Goal: Register for event/course

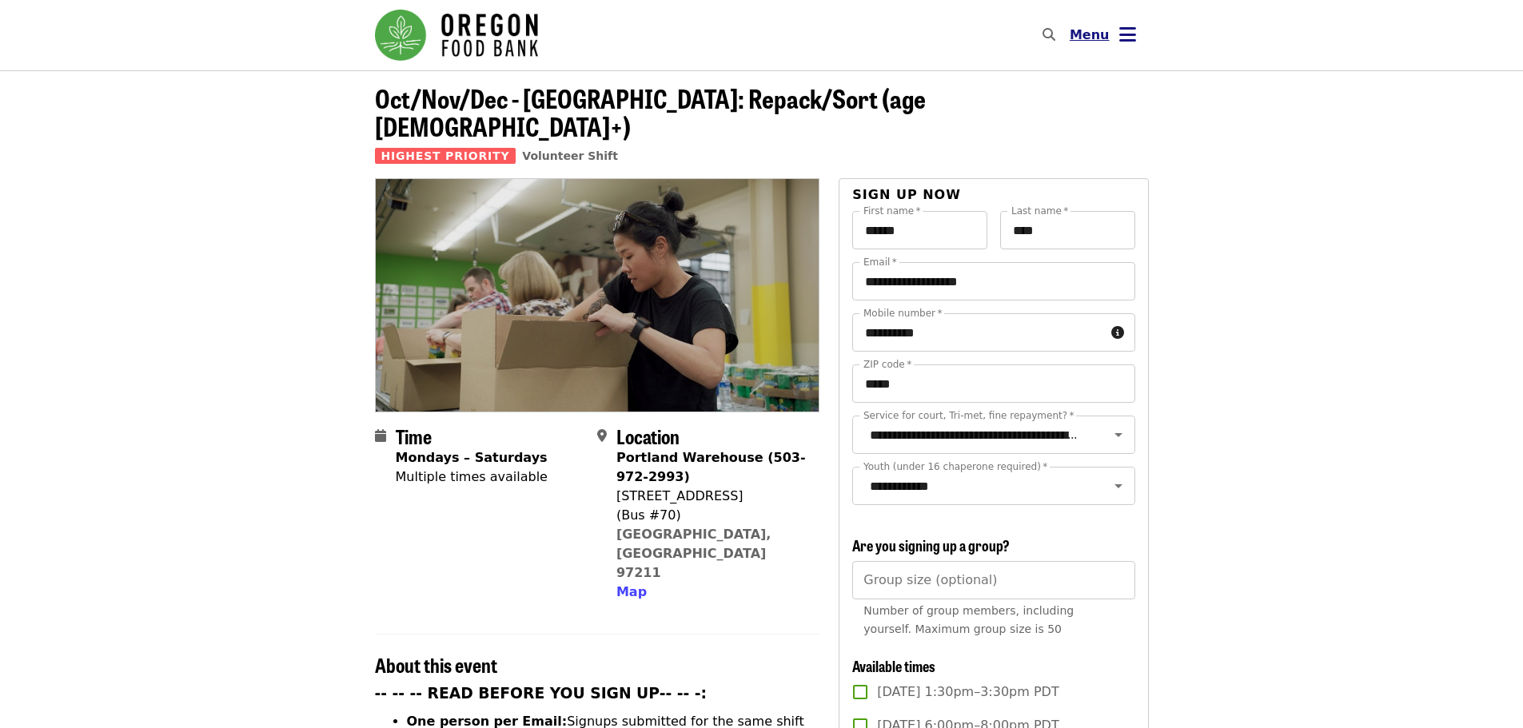
click at [1099, 38] on span "Menu" at bounding box center [1090, 34] width 40 height 15
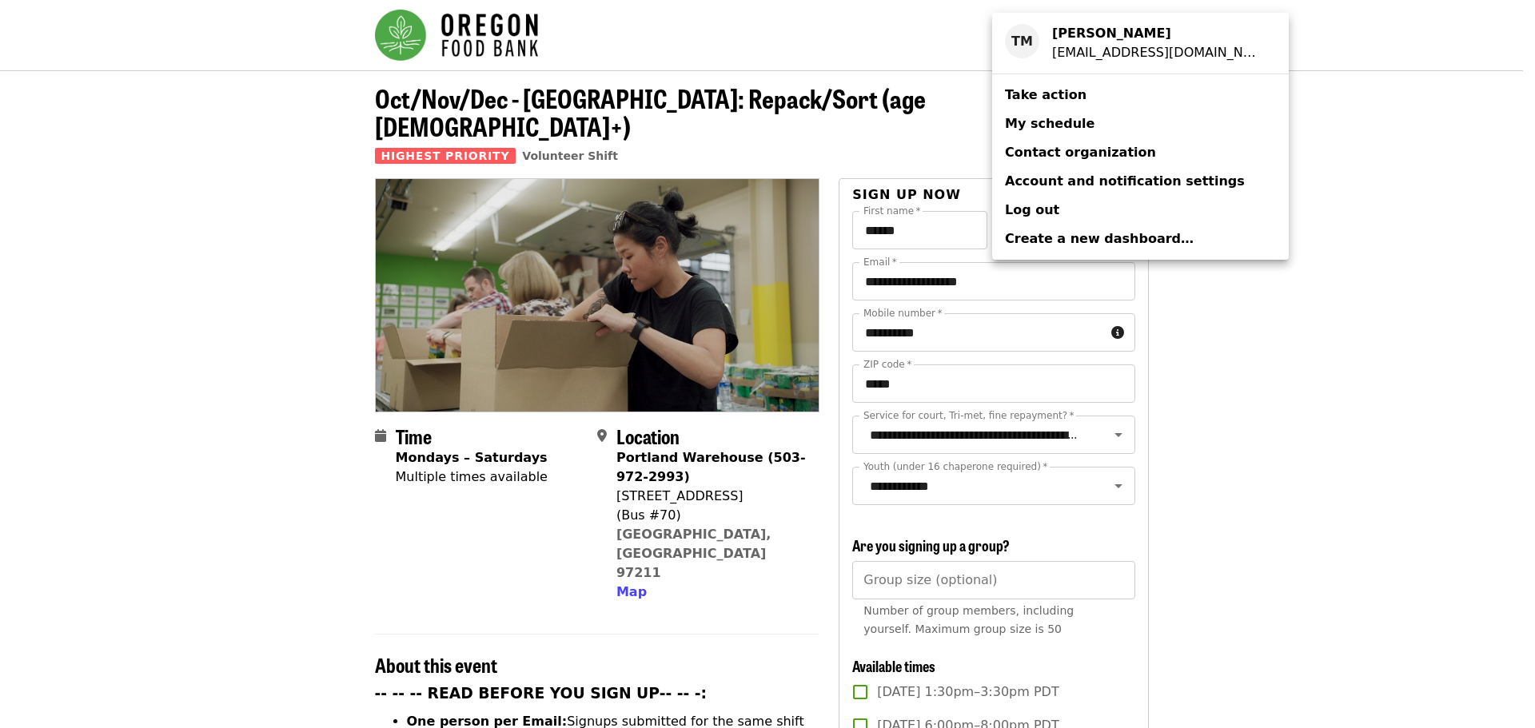
click at [1050, 125] on span "My schedule" at bounding box center [1050, 123] width 90 height 15
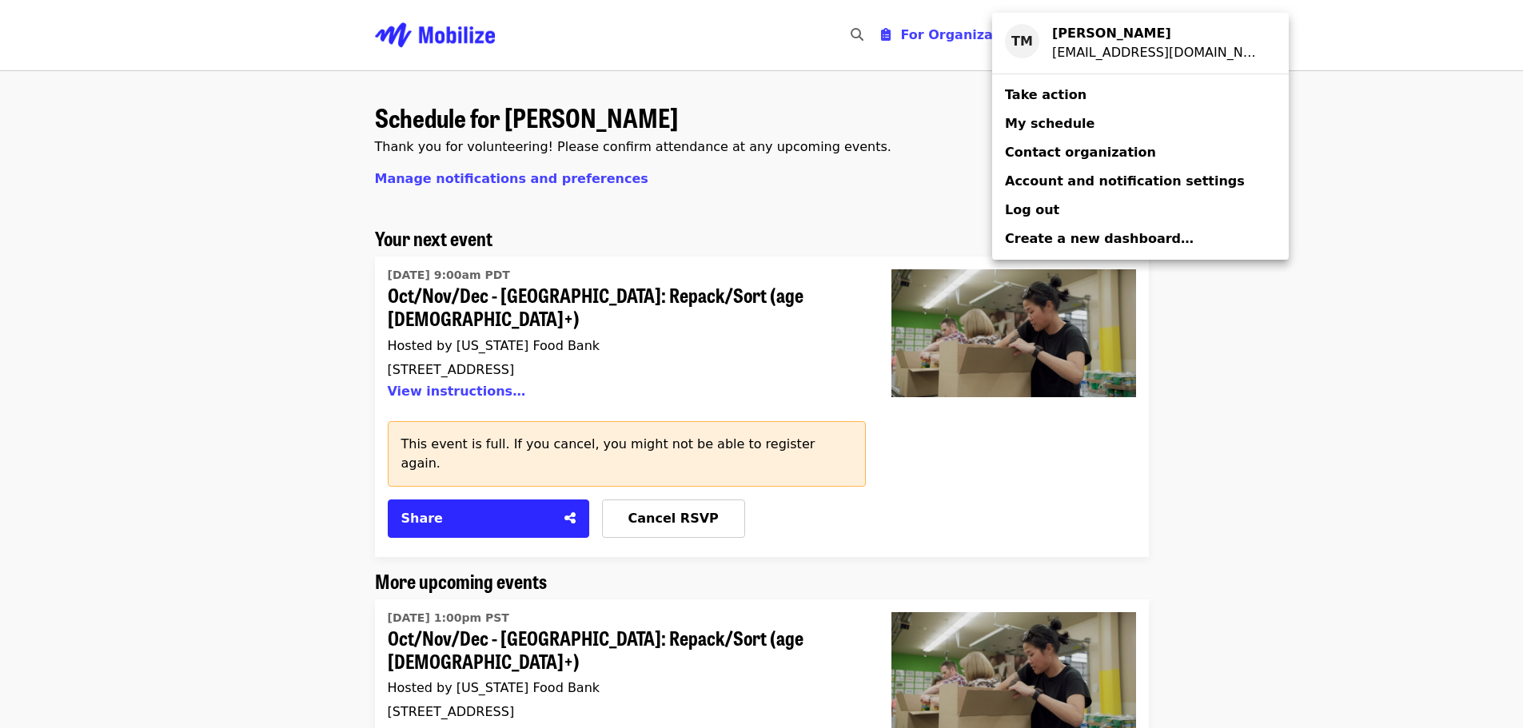
click at [327, 519] on div "Account menu" at bounding box center [767, 364] width 1535 height 728
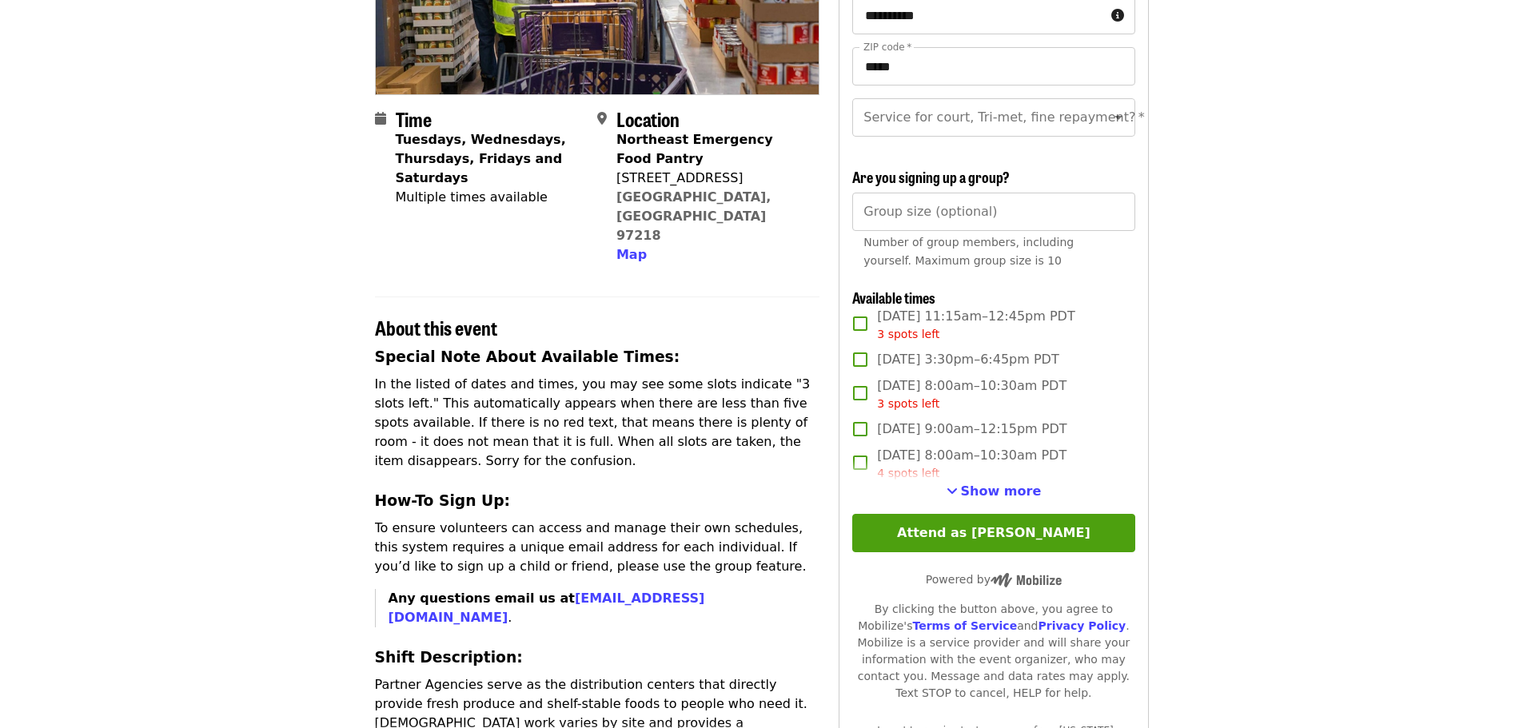
scroll to position [320, 0]
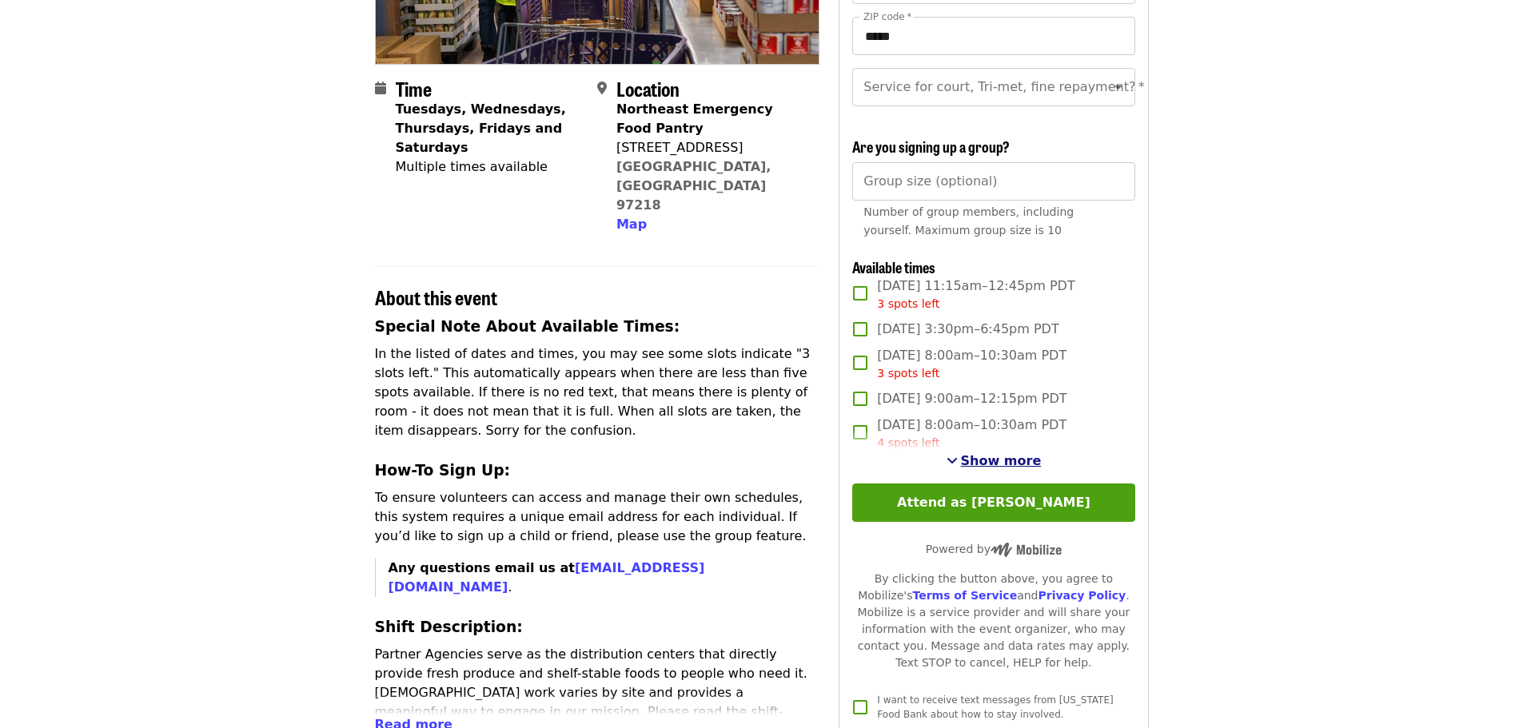
click at [987, 468] on span "Show more" at bounding box center [1001, 460] width 81 height 15
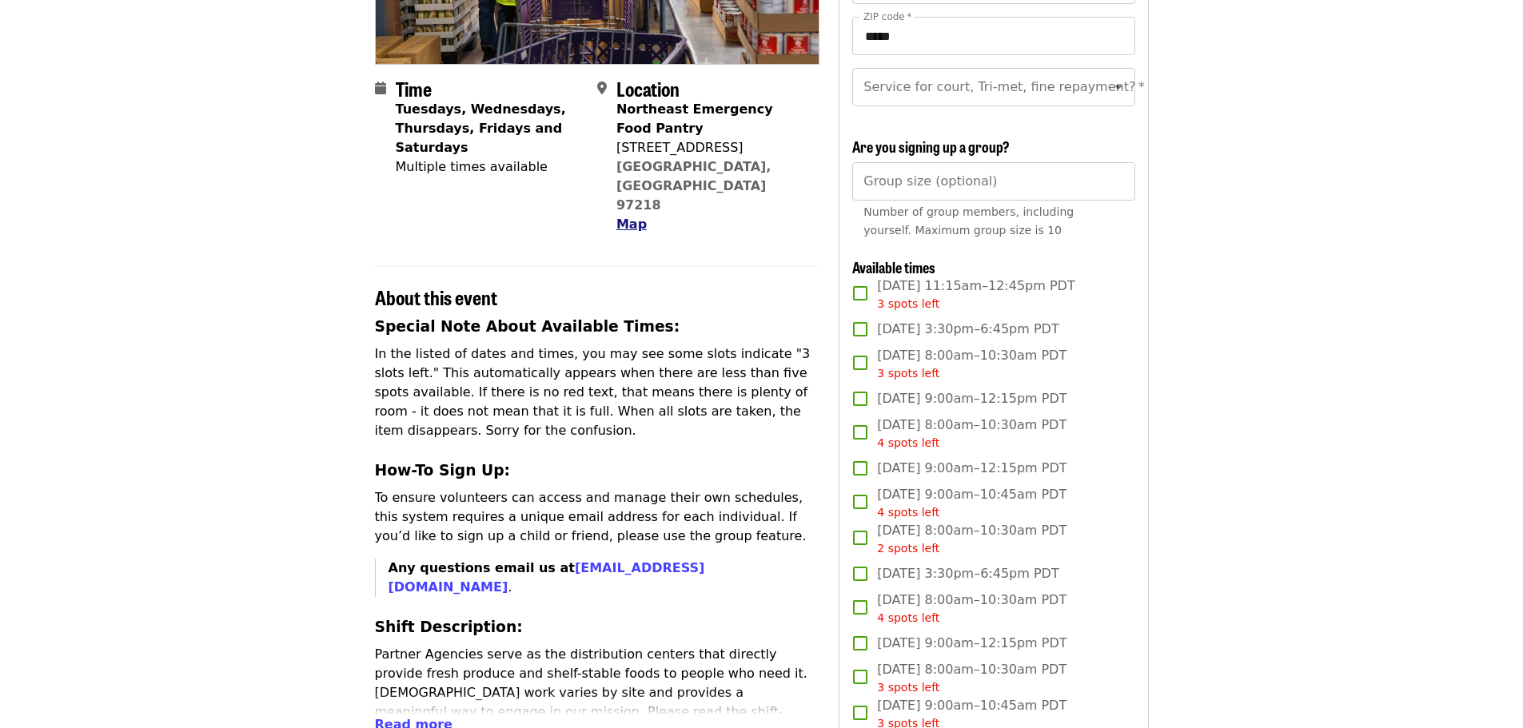
click at [635, 217] on span "Map" at bounding box center [631, 224] width 30 height 15
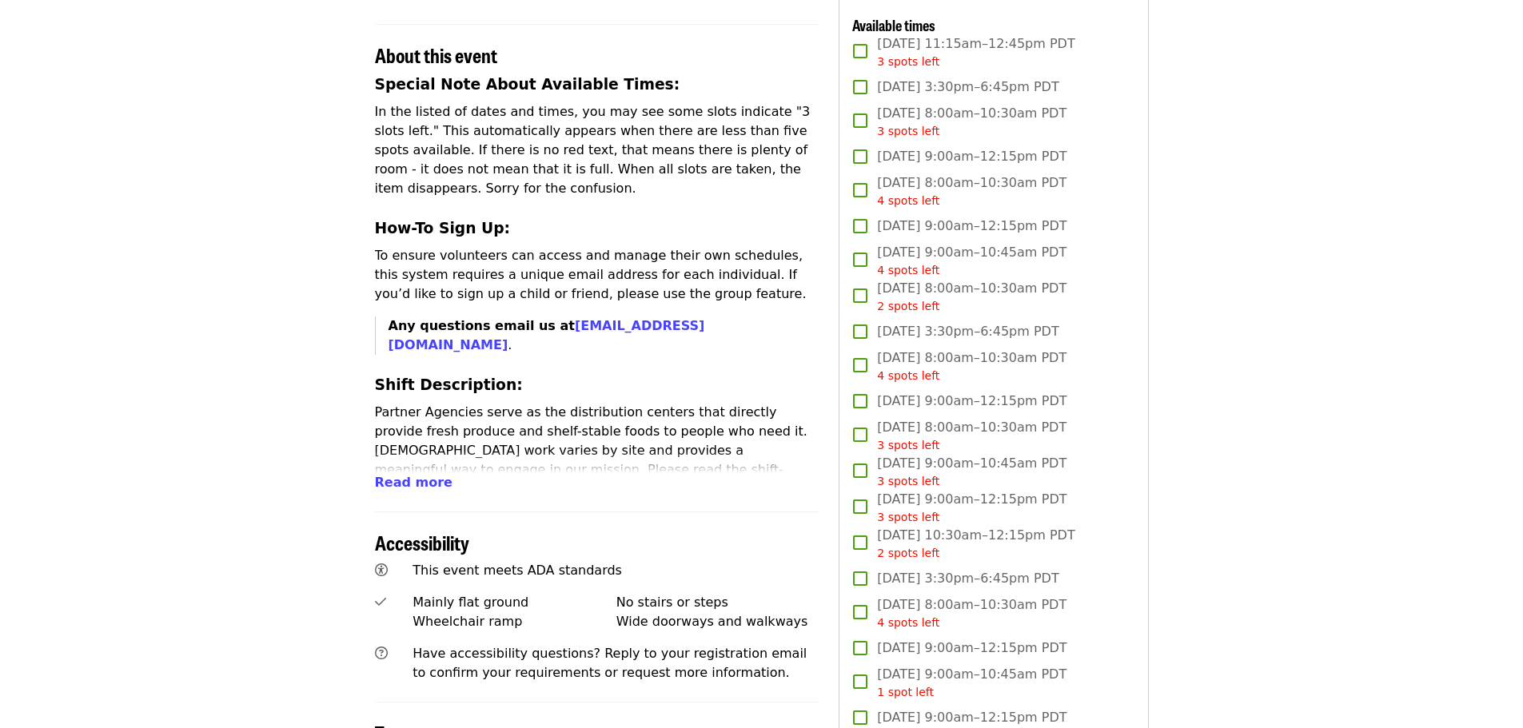
scroll to position [594, 0]
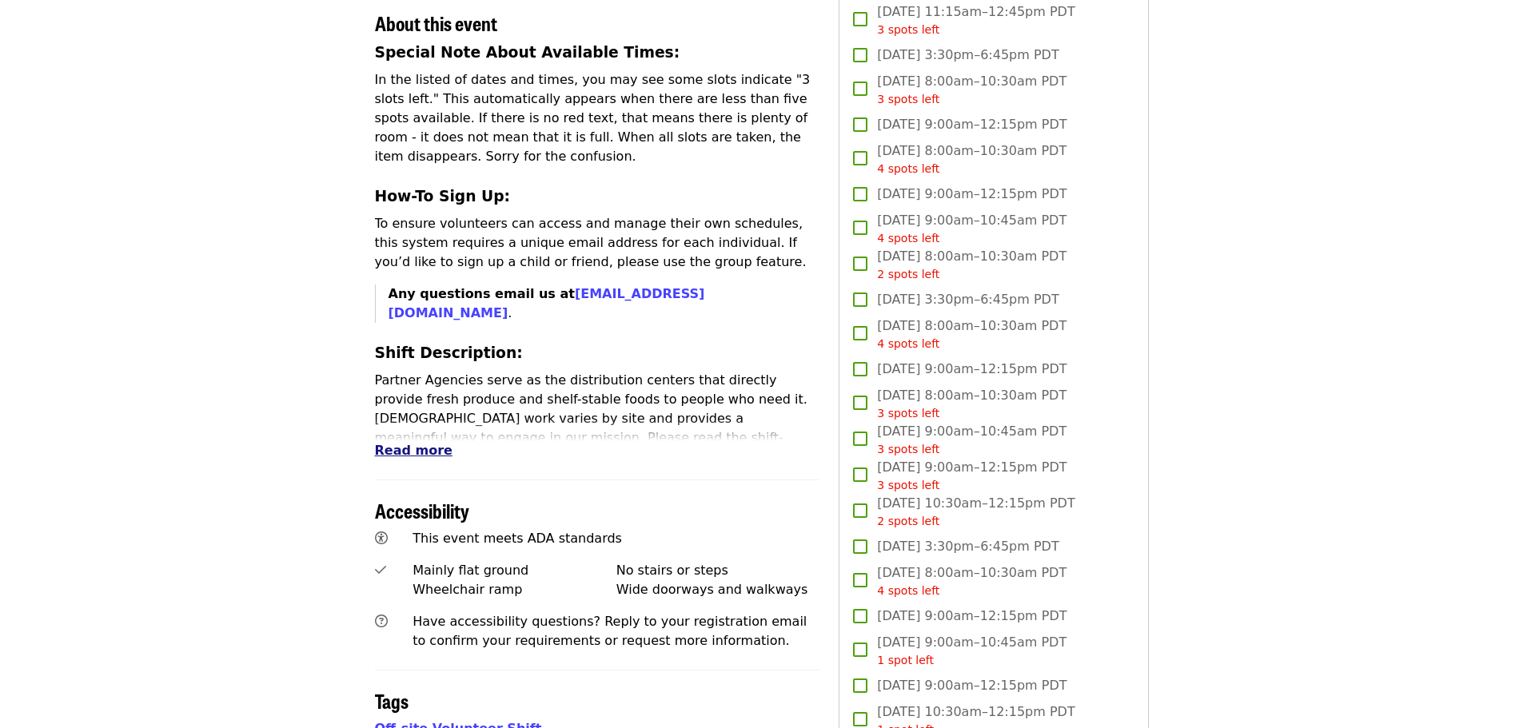
click at [419, 443] on span "Read more" at bounding box center [414, 450] width 78 height 15
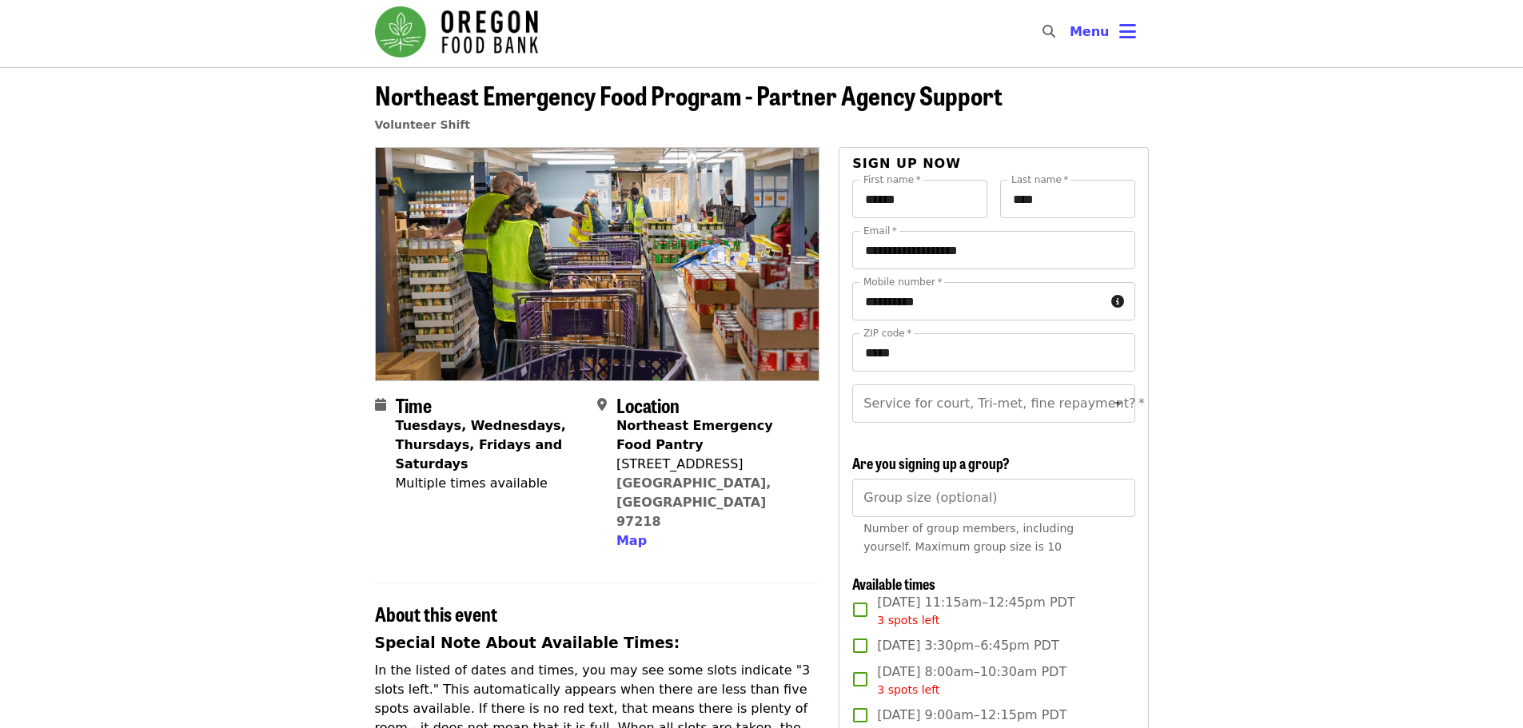
scroll to position [0, 0]
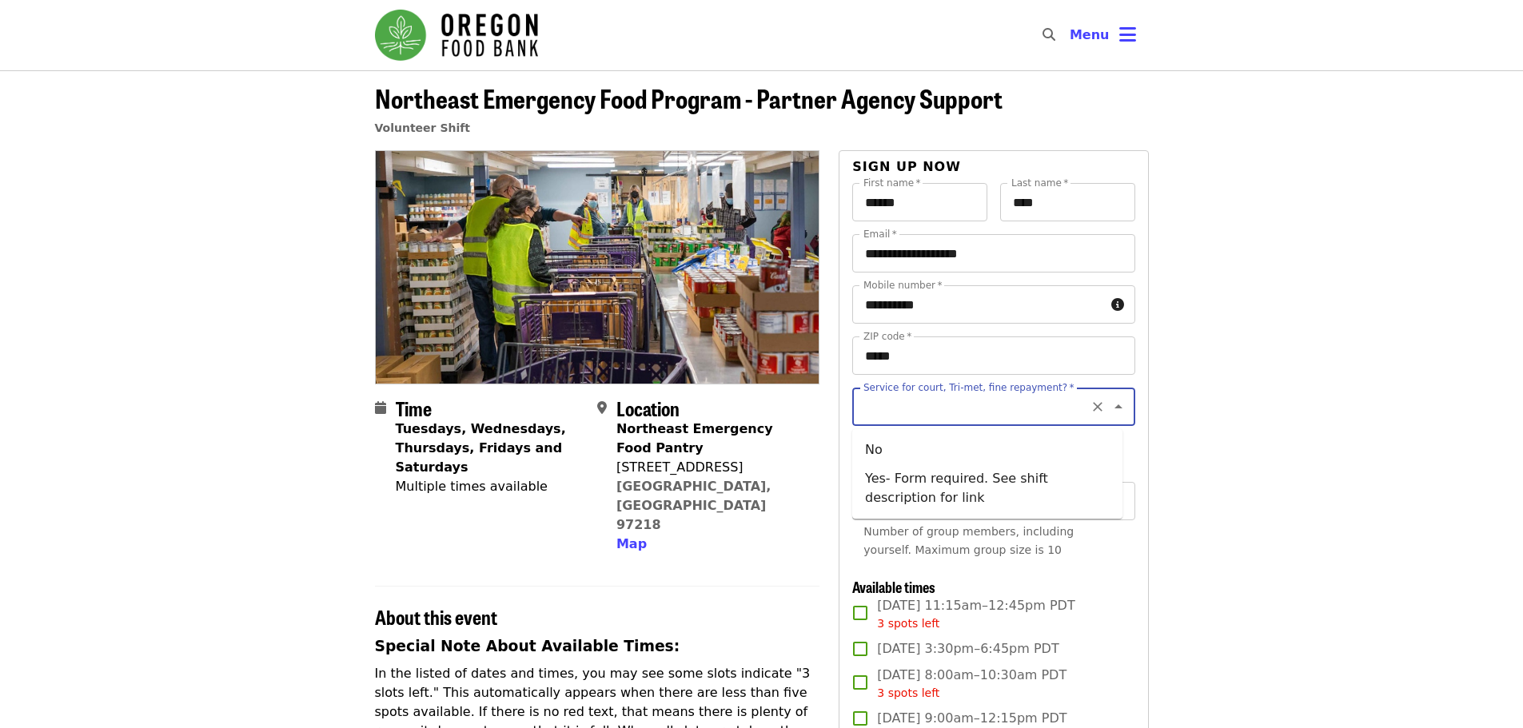
click at [1066, 409] on input "Service for court, Tri-met, fine repayment?   *" at bounding box center [973, 407] width 217 height 30
click at [942, 477] on li "Yes- Form required. See shift description for link" at bounding box center [987, 488] width 270 height 48
type input "**********"
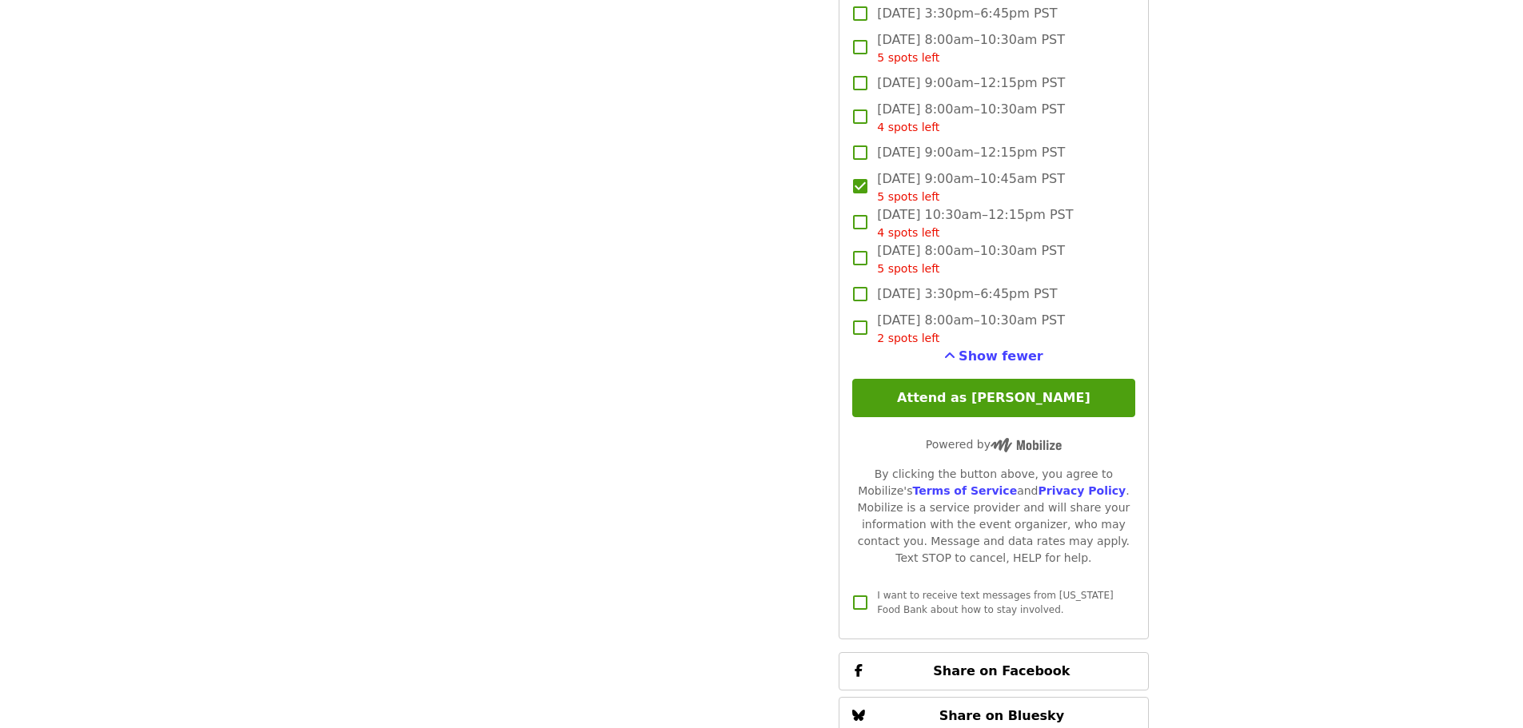
scroll to position [2798, 0]
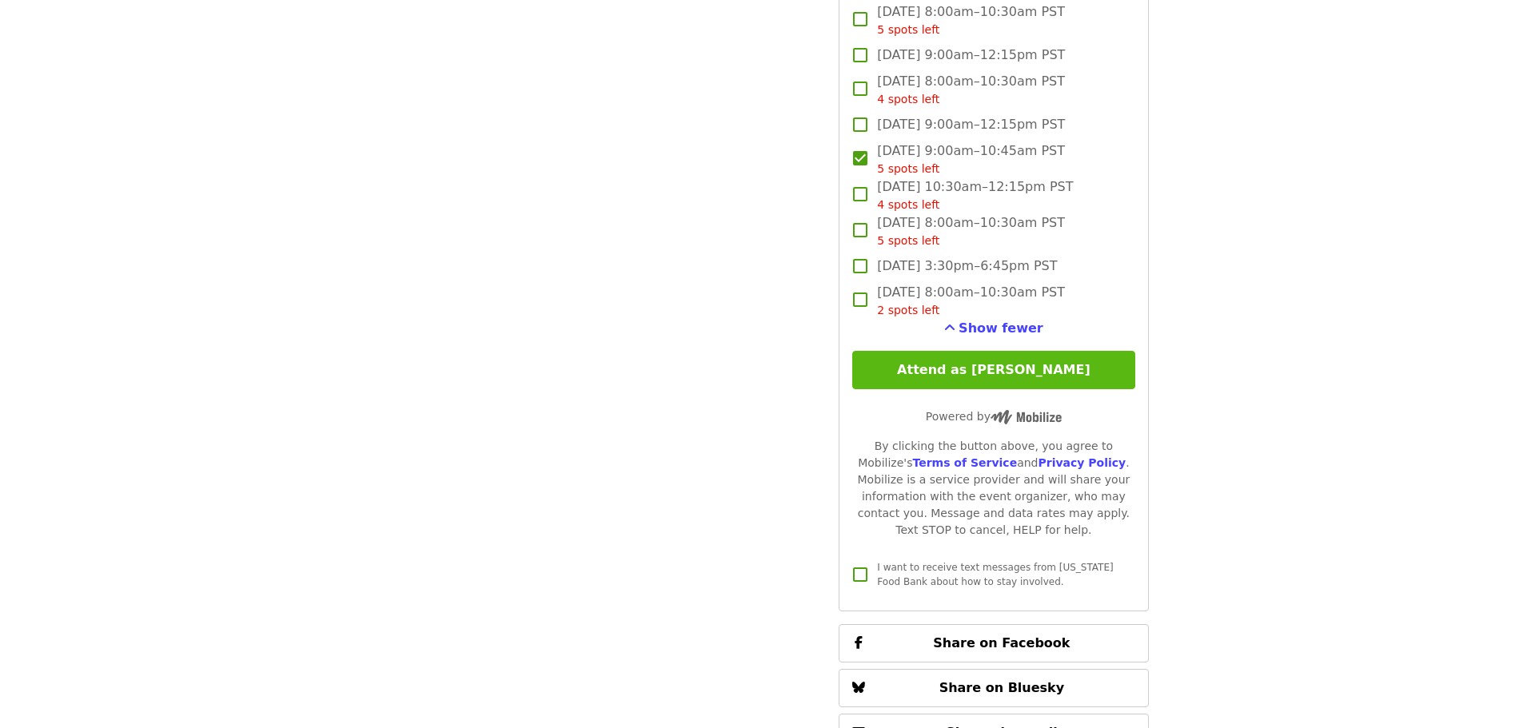
click at [1018, 375] on button "Attend as Taylor" at bounding box center [993, 370] width 282 height 38
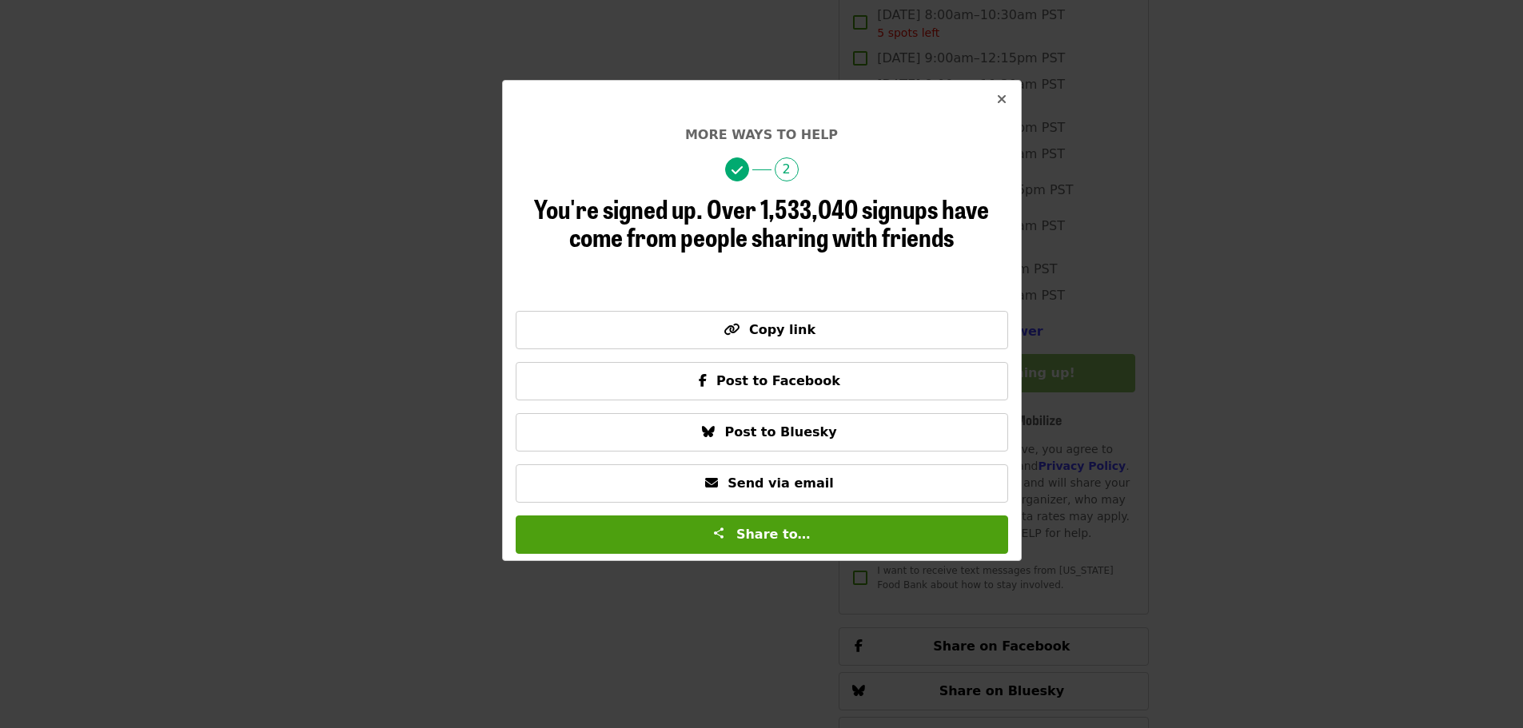
scroll to position [2318, 0]
click at [1002, 100] on icon "times icon" at bounding box center [1002, 99] width 10 height 15
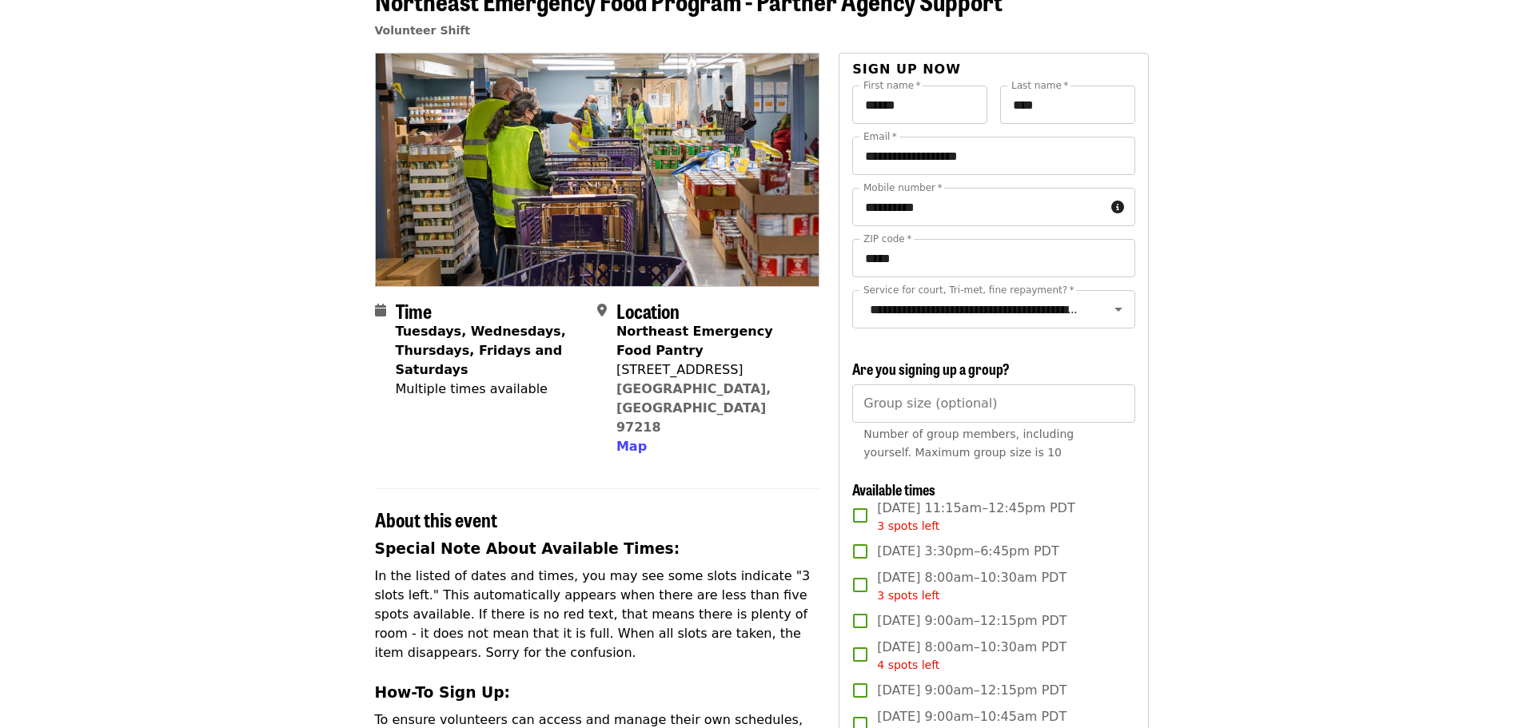
scroll to position [0, 0]
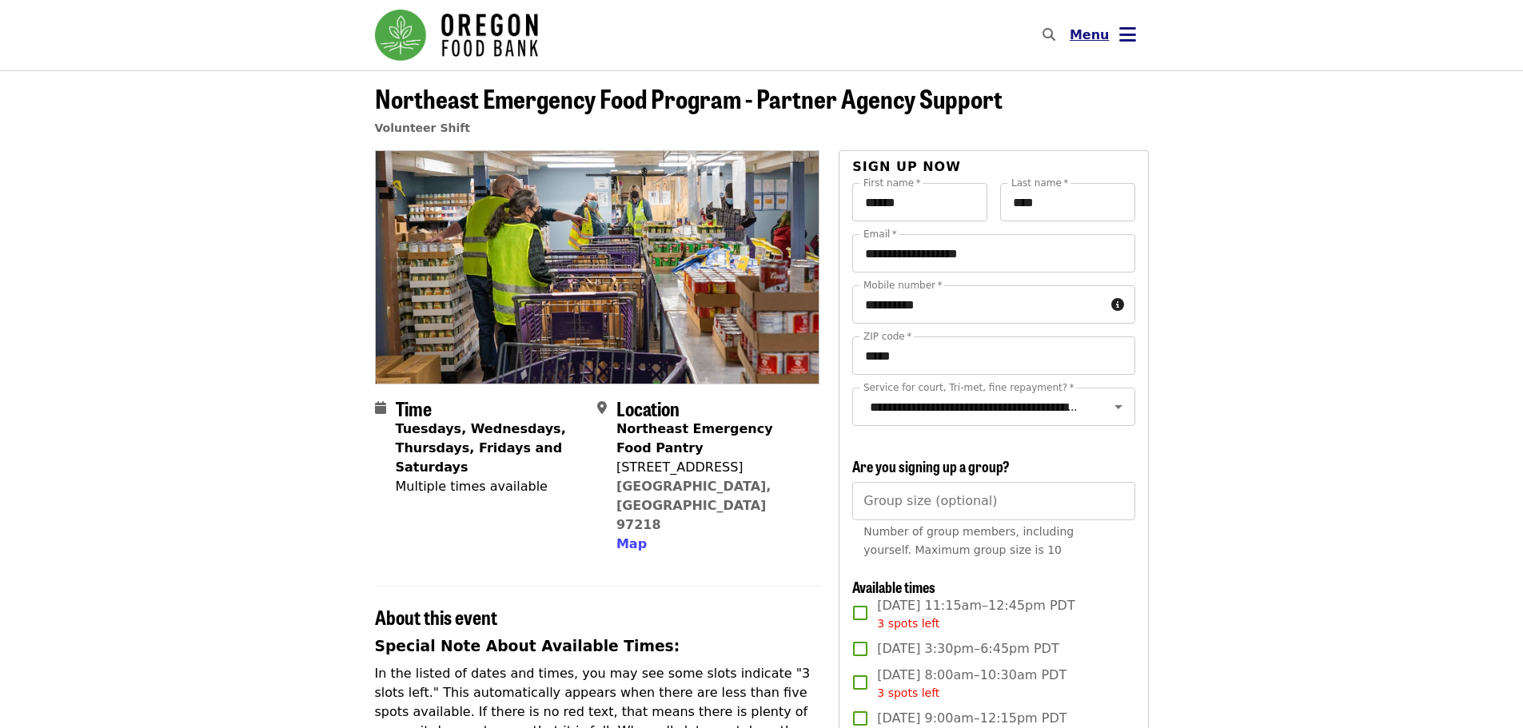
click at [1115, 22] on button "Menu" at bounding box center [1103, 35] width 92 height 38
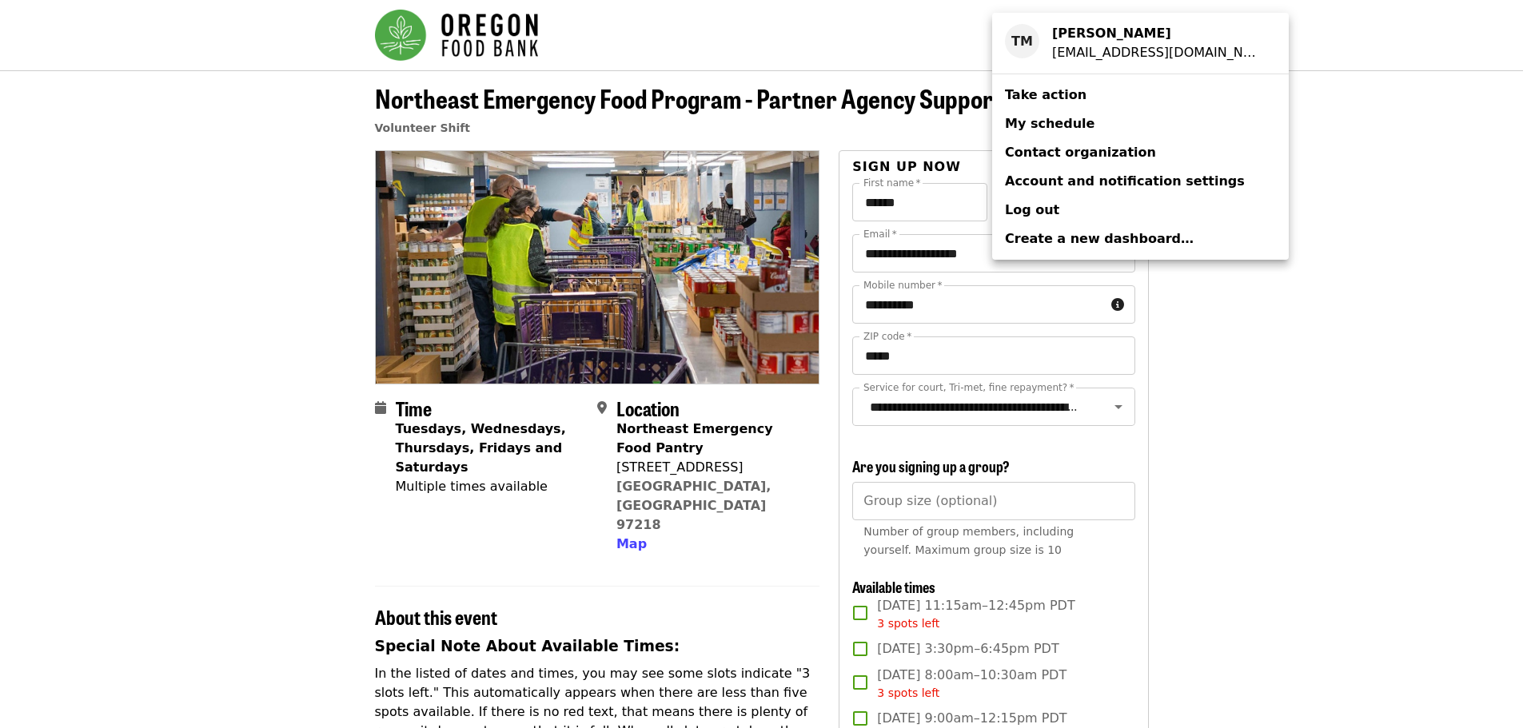
click at [1070, 122] on span "My schedule" at bounding box center [1050, 123] width 90 height 15
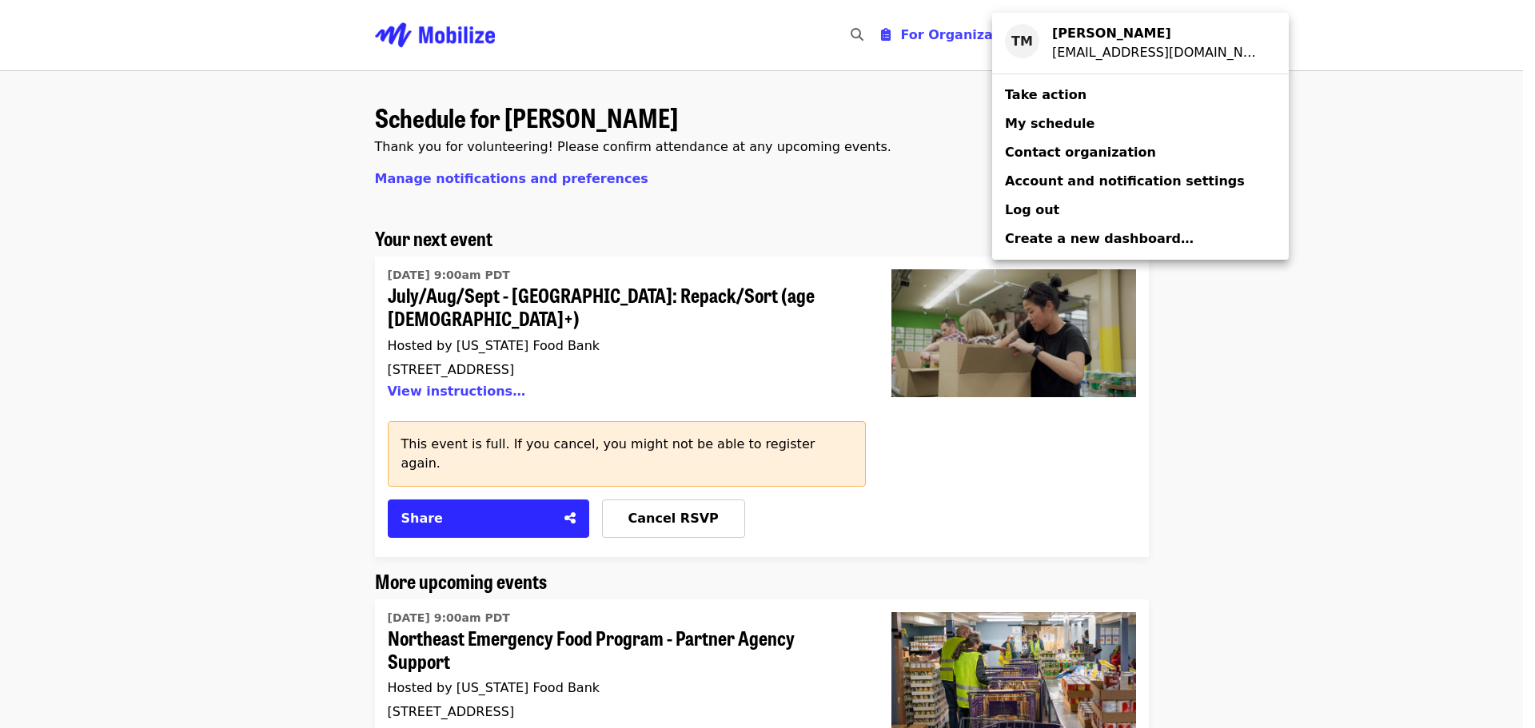
click at [653, 482] on div "Account menu" at bounding box center [767, 364] width 1535 height 728
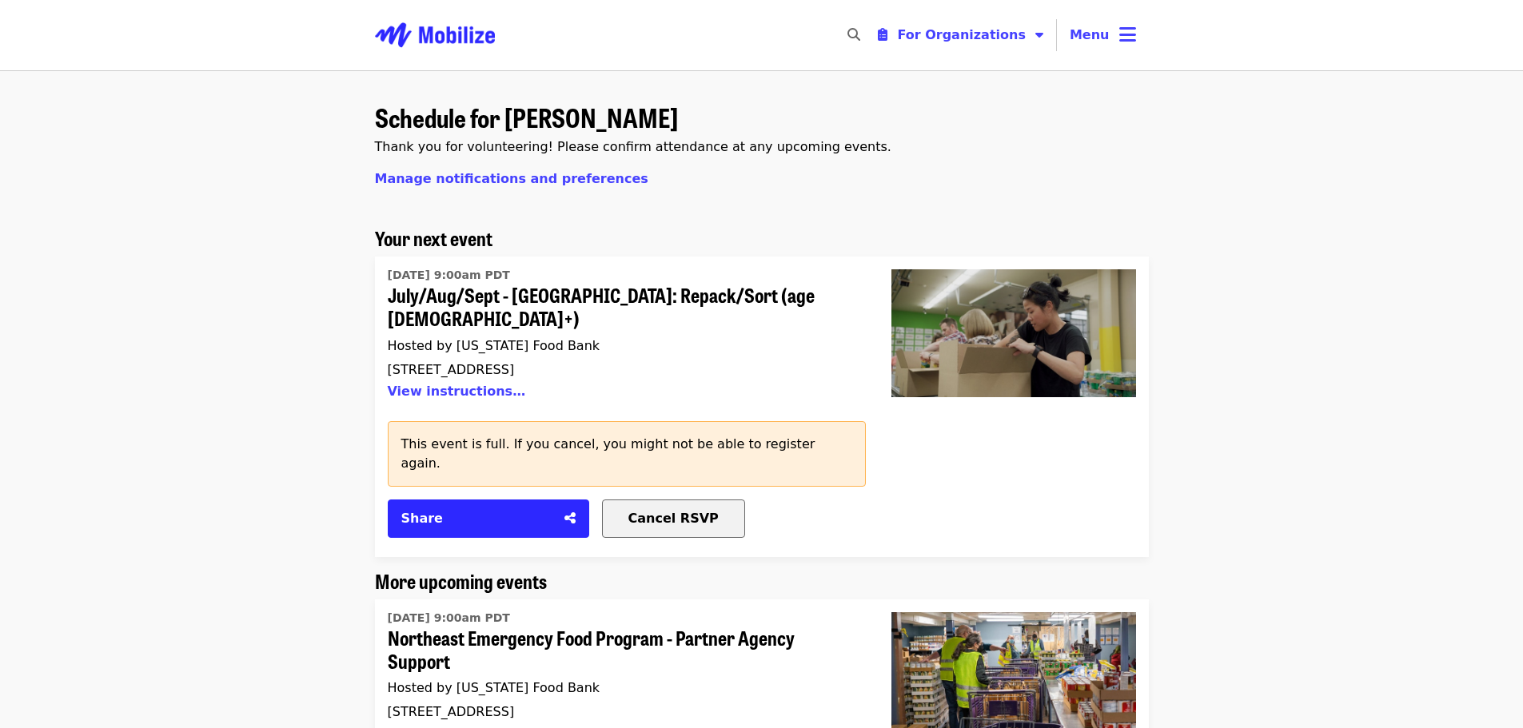
click at [670, 511] on span "Cancel RSVP" at bounding box center [673, 518] width 90 height 15
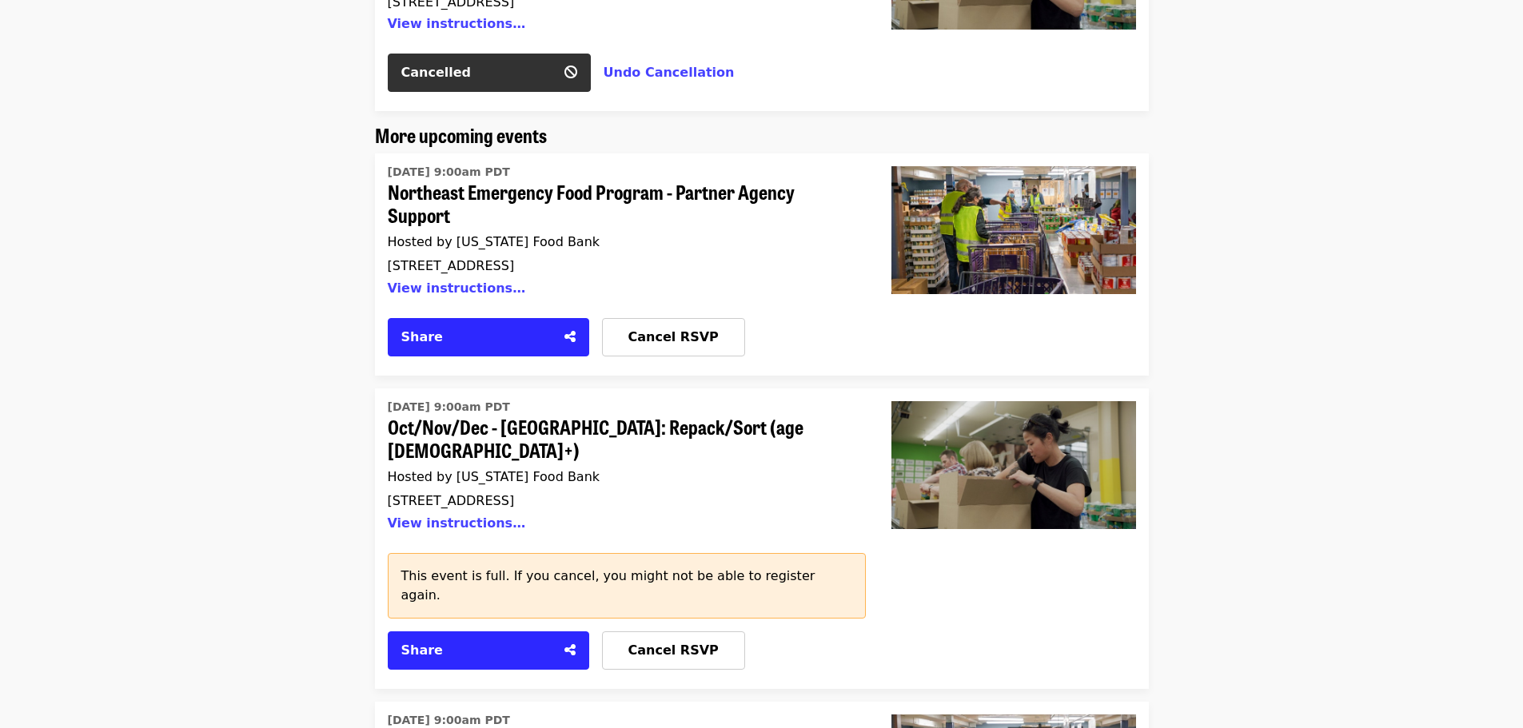
scroll to position [400, 0]
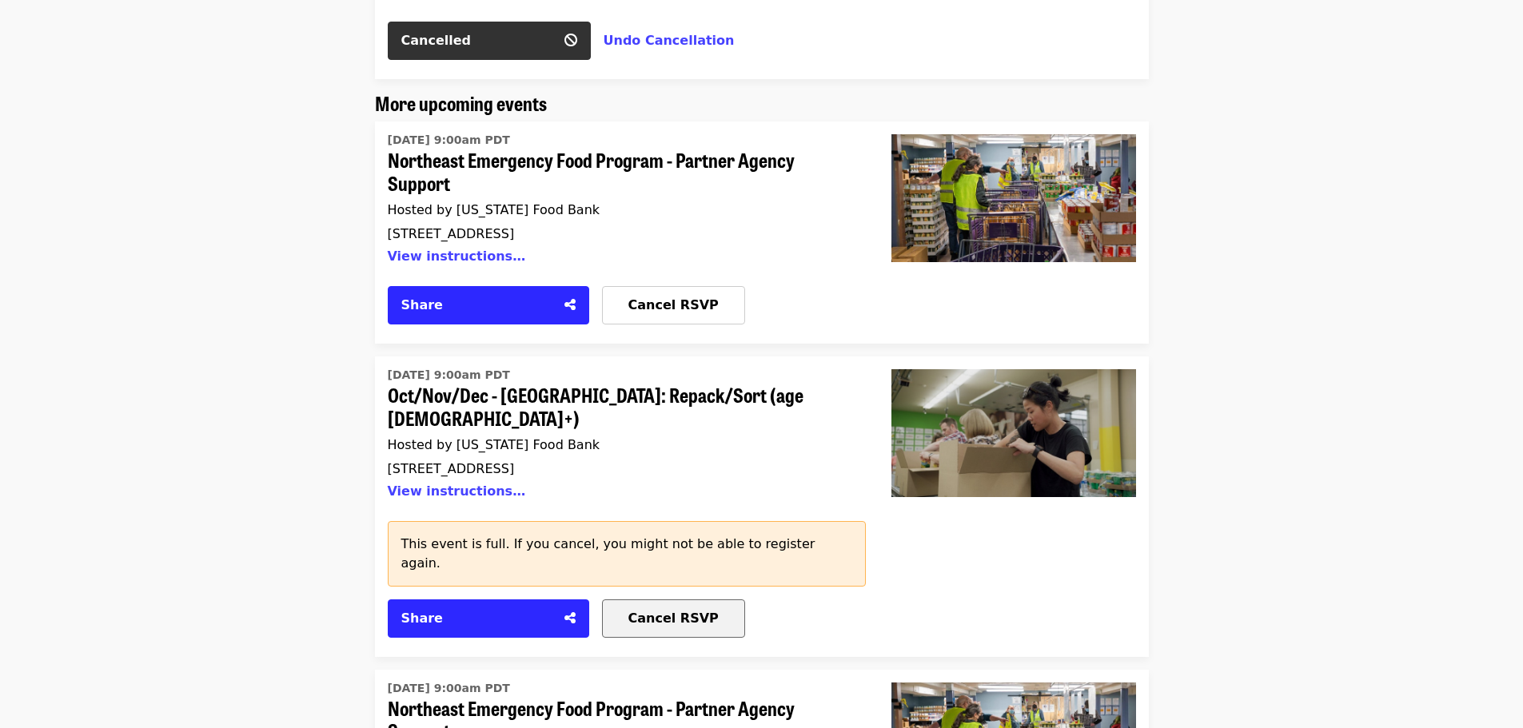
click at [682, 611] on span "Cancel RSVP" at bounding box center [673, 618] width 90 height 15
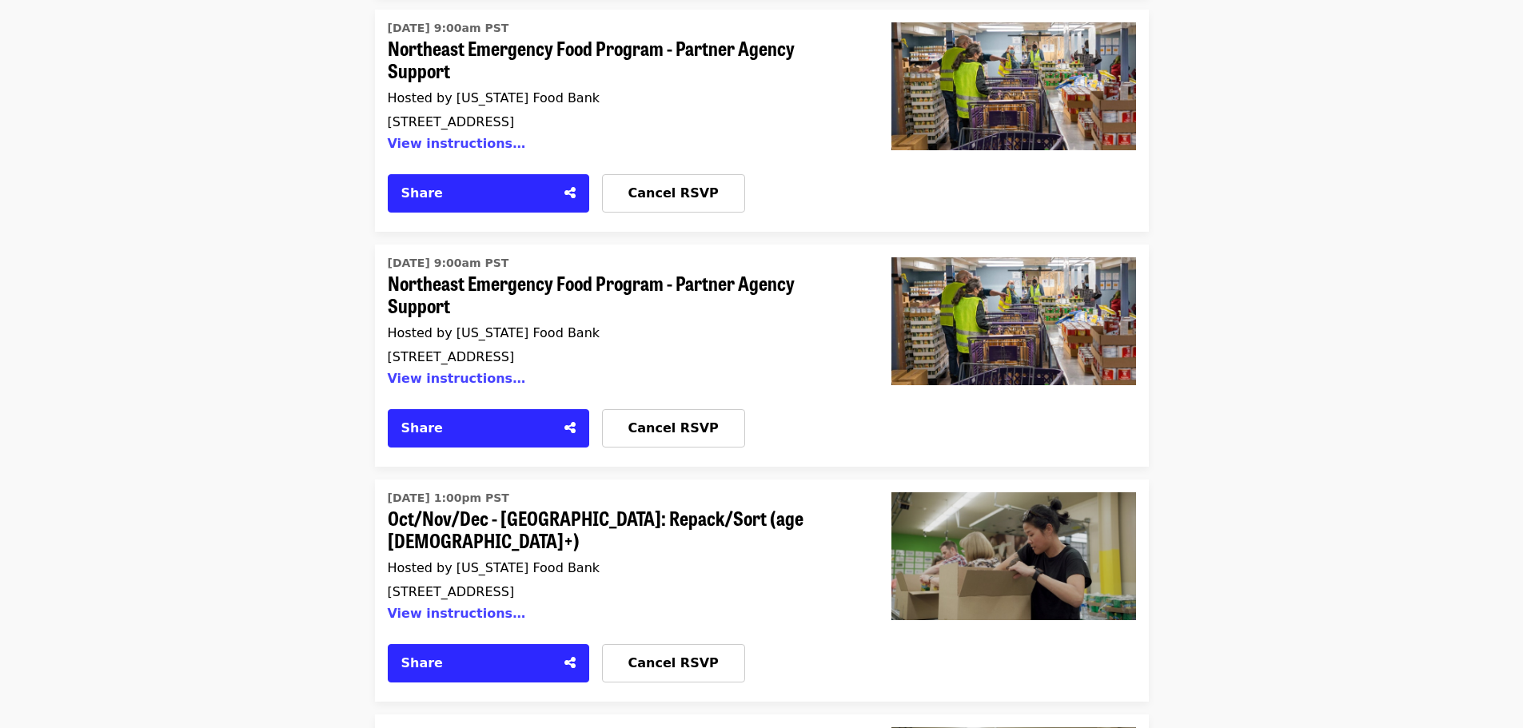
scroll to position [1279, 0]
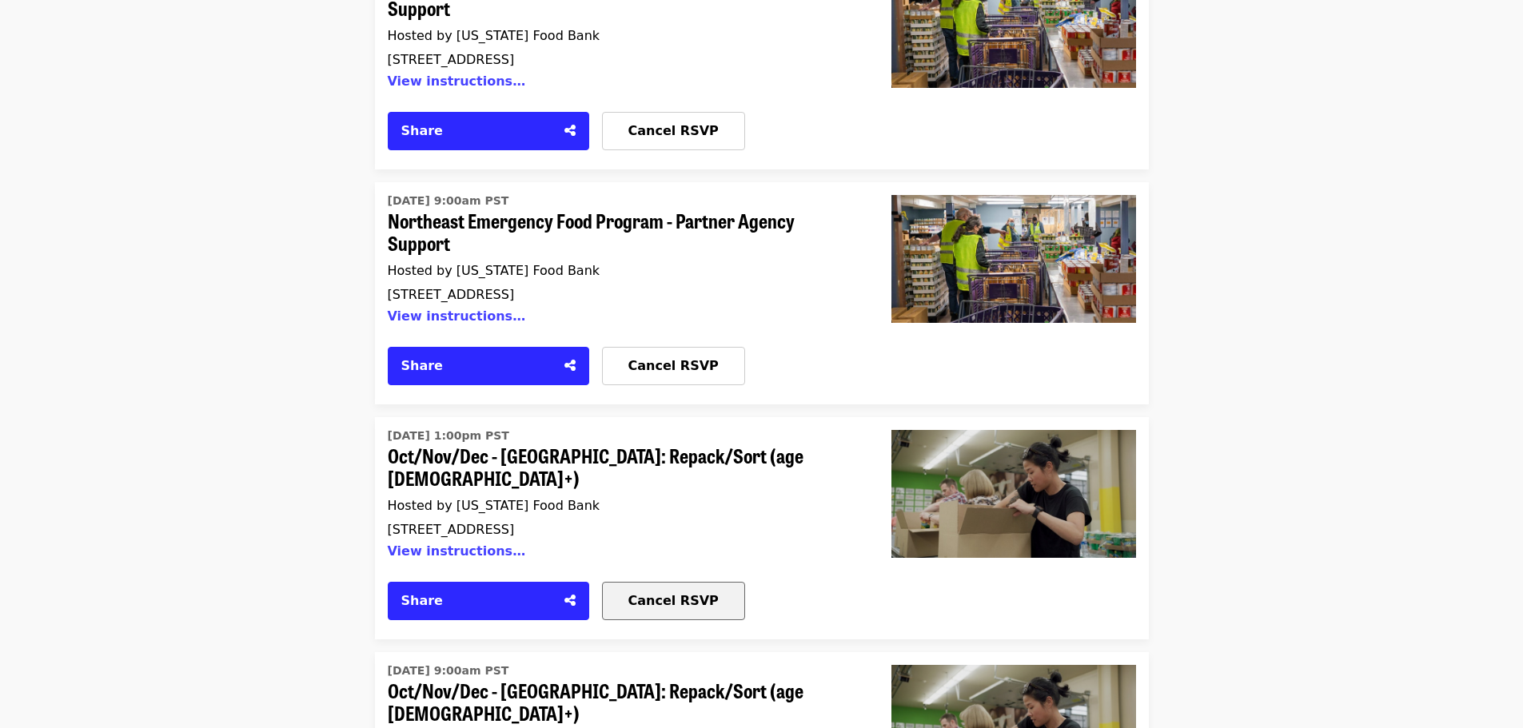
click at [661, 593] on span "Cancel RSVP" at bounding box center [673, 600] width 90 height 15
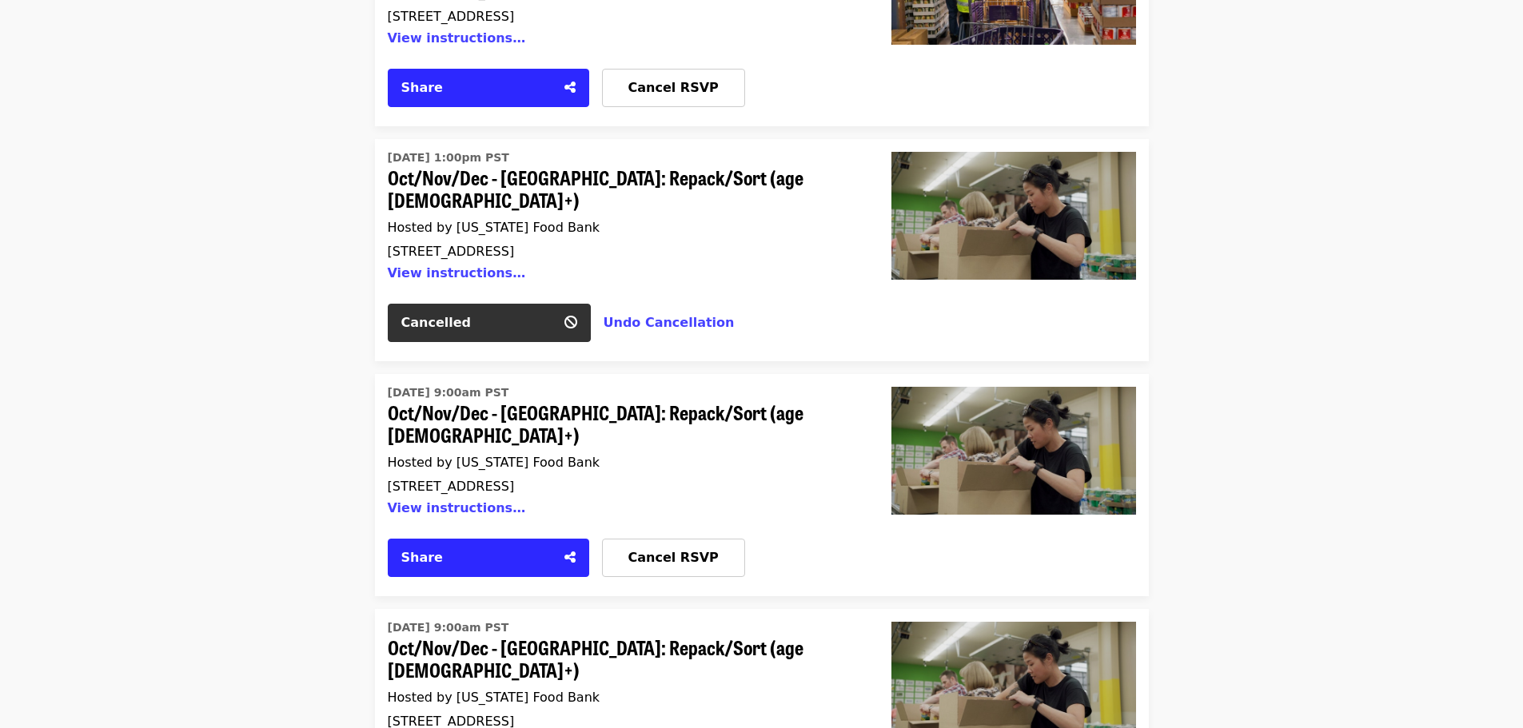
scroll to position [1599, 0]
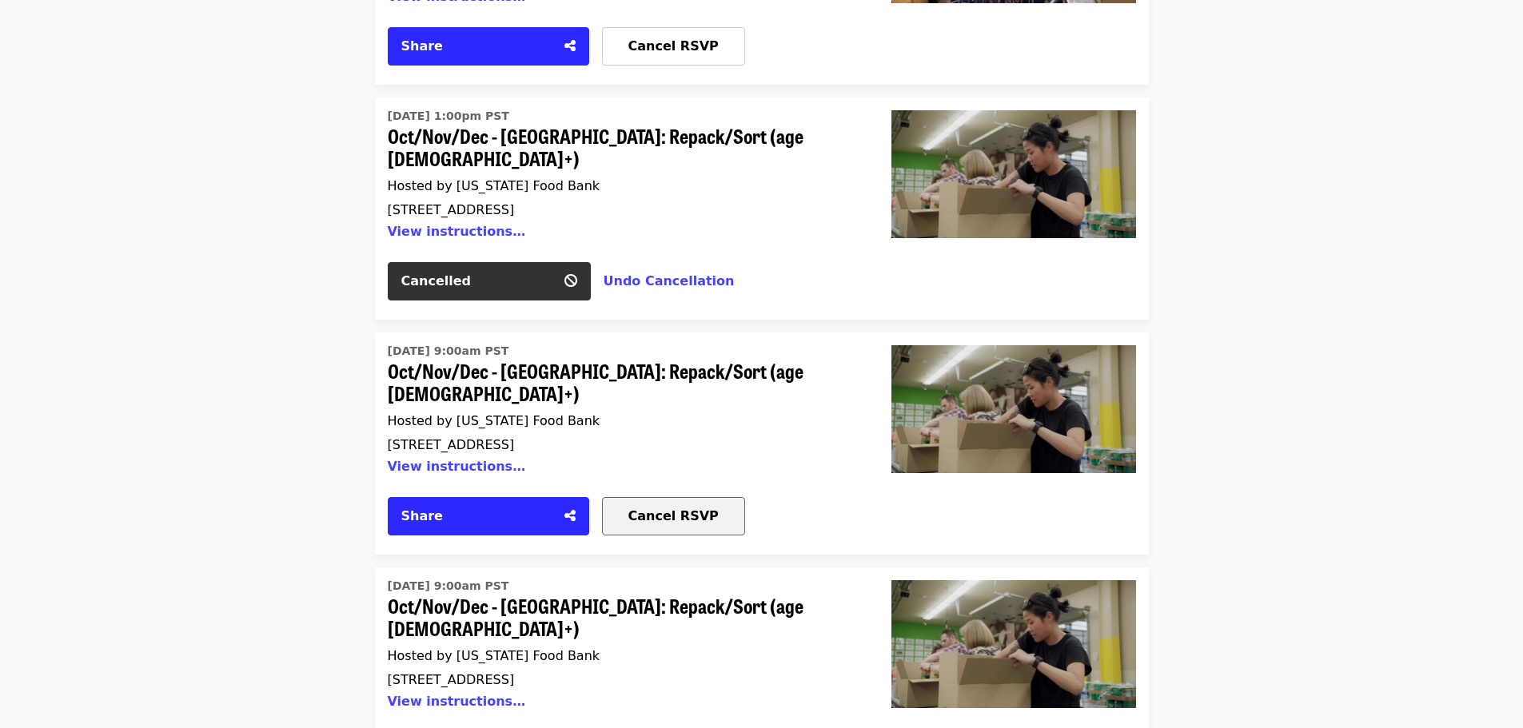
click at [659, 508] on span "Cancel RSVP" at bounding box center [673, 515] width 90 height 15
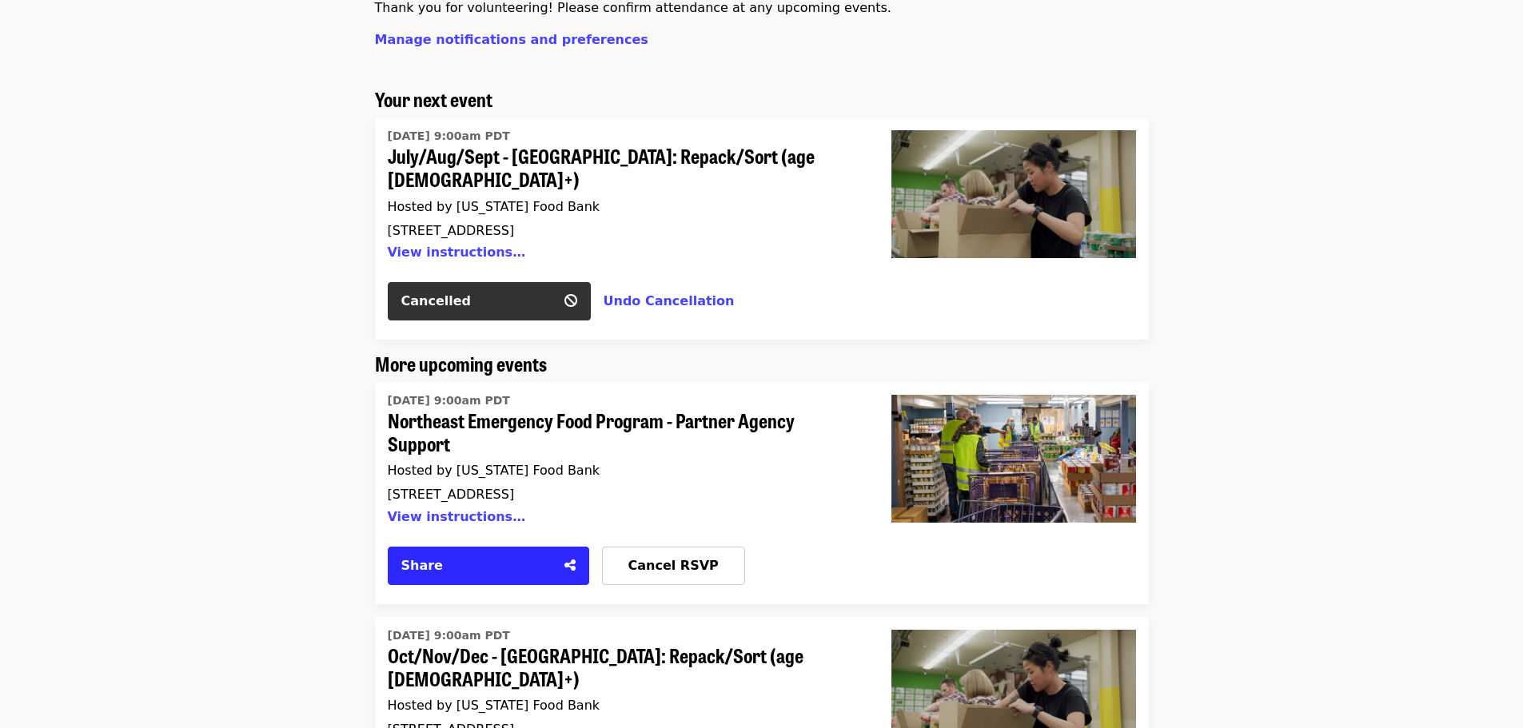
scroll to position [0, 0]
